Goal: Information Seeking & Learning: Learn about a topic

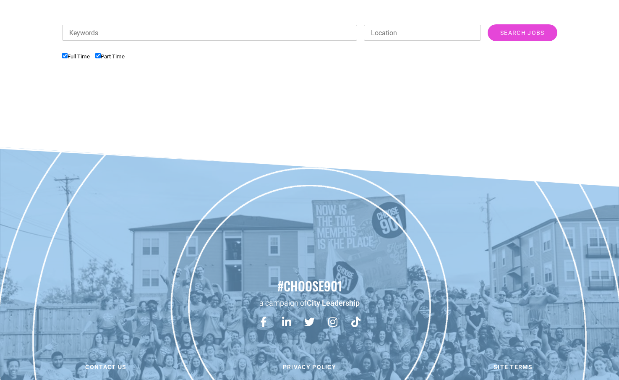
scroll to position [210, 0]
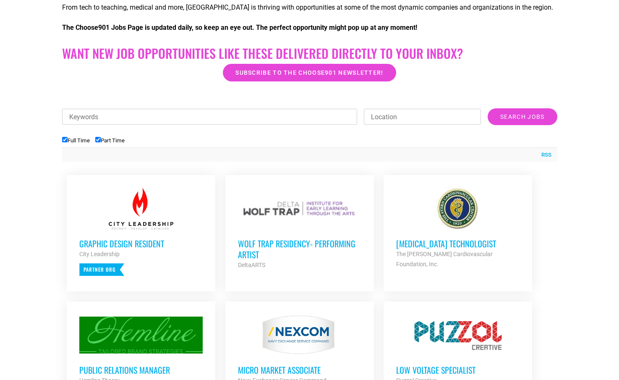
click at [280, 249] on h3 "Wolf Trap Residency- Performing Artist" at bounding box center [299, 249] width 123 height 22
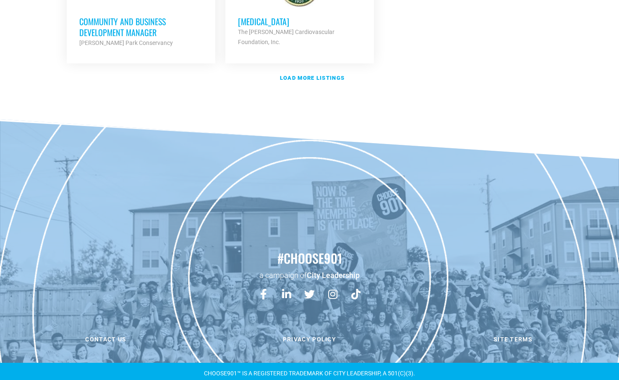
scroll to position [1128, 0]
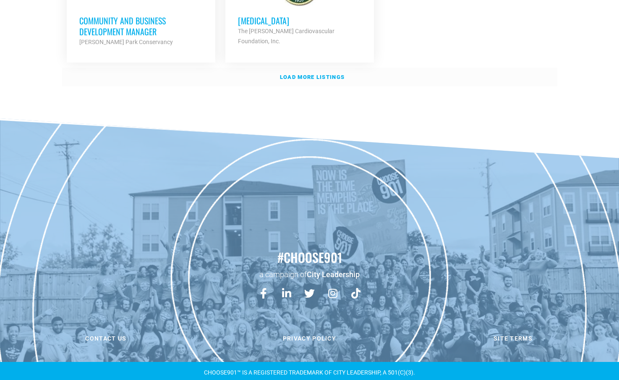
click at [298, 74] on strong "Load more listings" at bounding box center [312, 77] width 65 height 6
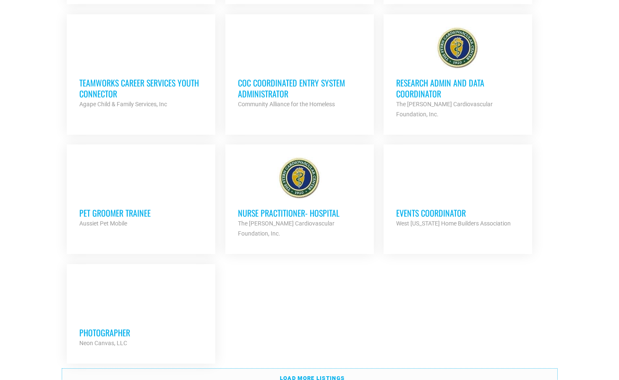
scroll to position [1674, 0]
